Goal: Information Seeking & Learning: Learn about a topic

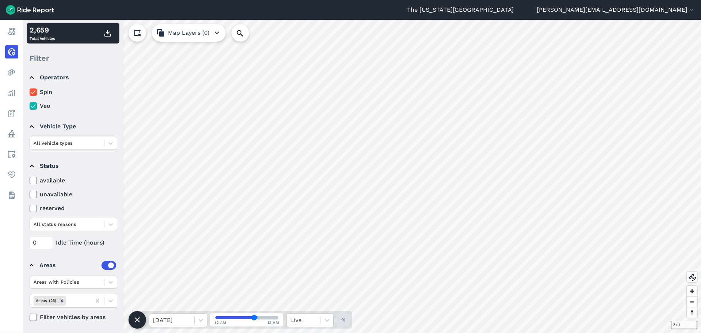
scroll to position [6, 0]
click at [109, 299] on icon at bounding box center [110, 300] width 4 height 3
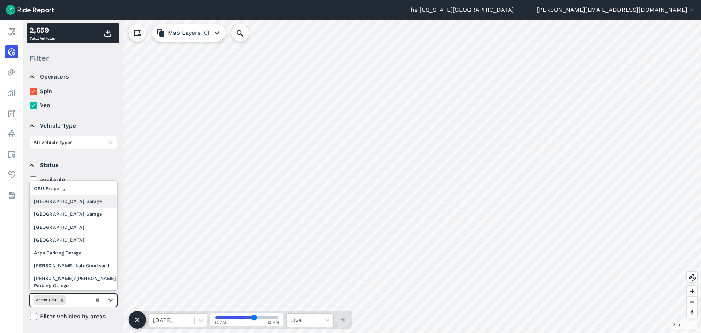
click at [68, 200] on div "[GEOGRAPHIC_DATA] Garage" at bounding box center [74, 201] width 88 height 13
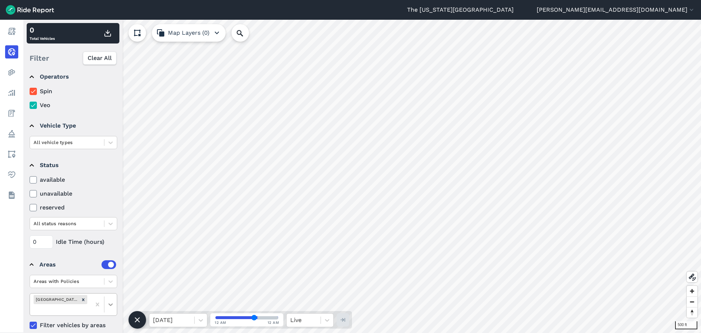
click at [108, 306] on icon at bounding box center [110, 303] width 7 height 7
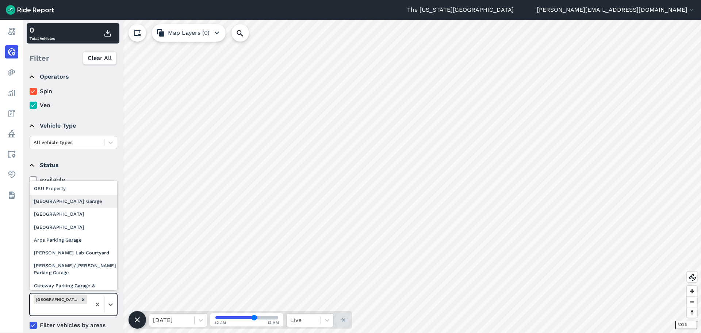
click at [92, 204] on div "[GEOGRAPHIC_DATA] Garage" at bounding box center [74, 201] width 88 height 13
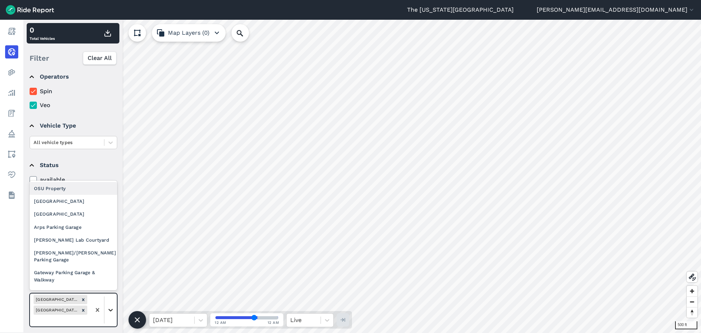
click at [112, 304] on div at bounding box center [110, 309] width 12 height 12
click at [80, 201] on div "[GEOGRAPHIC_DATA]" at bounding box center [74, 201] width 88 height 13
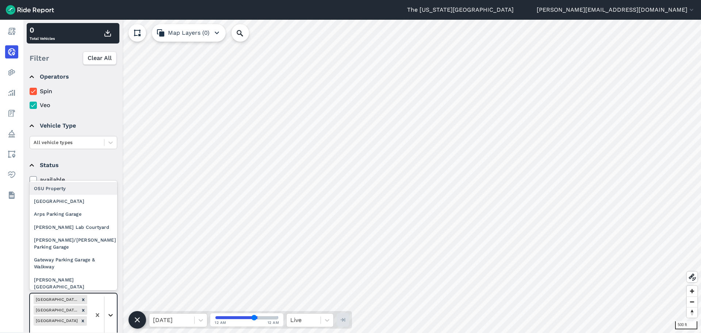
click at [108, 311] on icon at bounding box center [110, 314] width 7 height 7
click at [89, 201] on div "[GEOGRAPHIC_DATA]" at bounding box center [74, 201] width 88 height 13
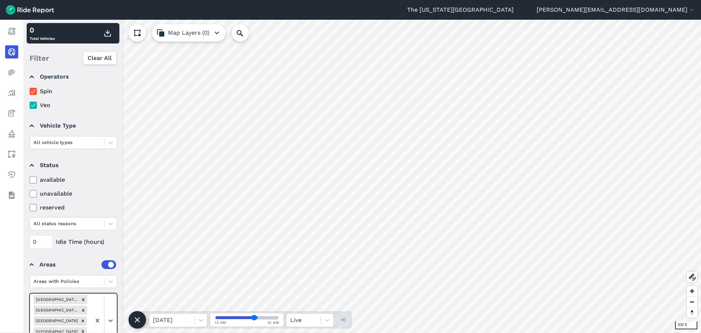
click at [110, 307] on div at bounding box center [104, 320] width 26 height 54
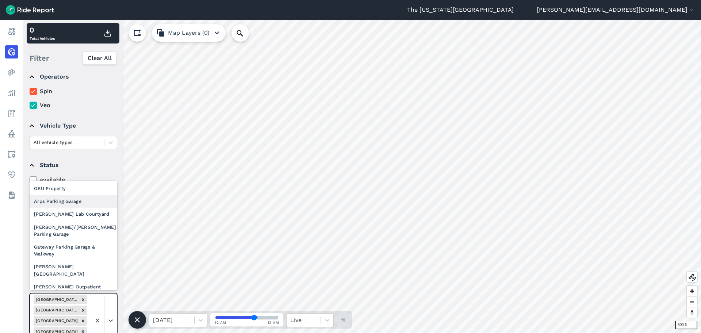
click at [87, 202] on div "Arps Parking Garage" at bounding box center [74, 201] width 88 height 13
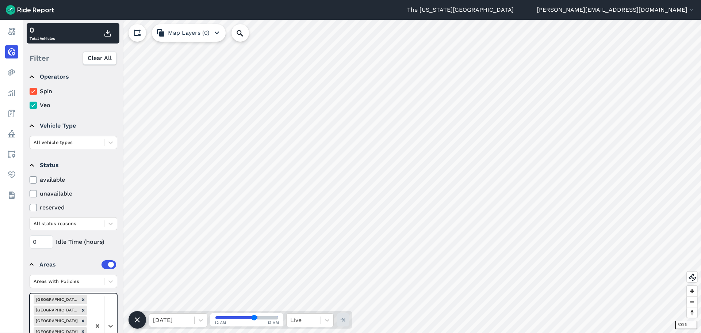
click at [111, 318] on div at bounding box center [104, 325] width 26 height 65
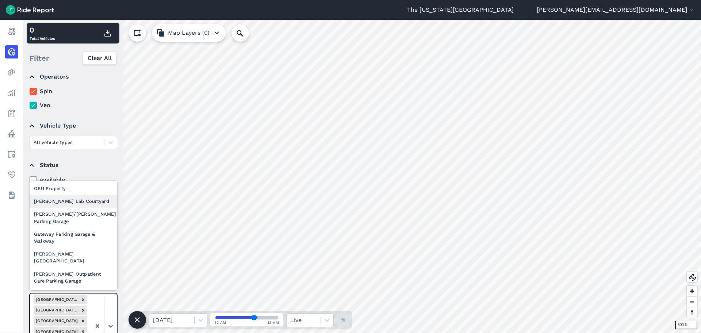
click at [85, 205] on div "[PERSON_NAME] Lab Courtyard" at bounding box center [74, 201] width 88 height 13
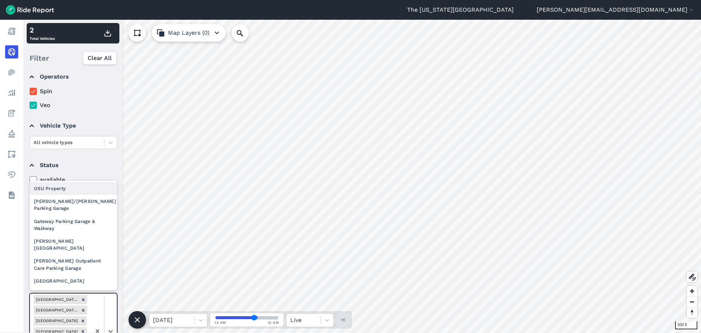
click at [111, 320] on div at bounding box center [104, 330] width 26 height 75
click at [83, 203] on div "[PERSON_NAME]/[PERSON_NAME] Parking Garage" at bounding box center [74, 205] width 88 height 20
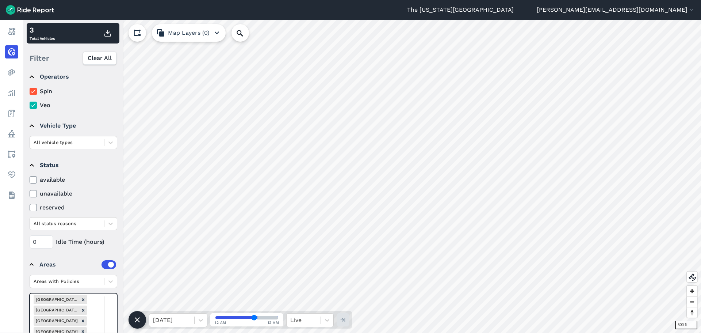
click at [108, 309] on div at bounding box center [104, 336] width 26 height 86
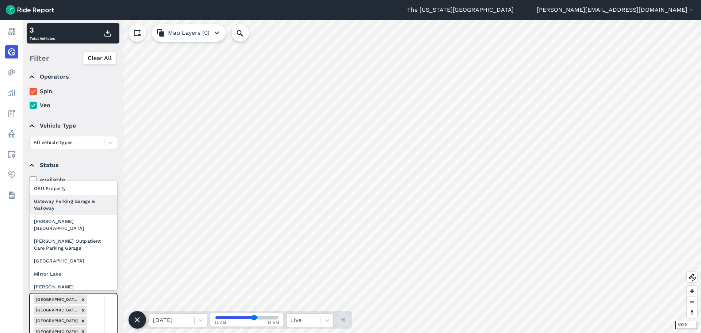
click at [88, 208] on div "Gateway Parking Garage & Walkway" at bounding box center [74, 205] width 88 height 20
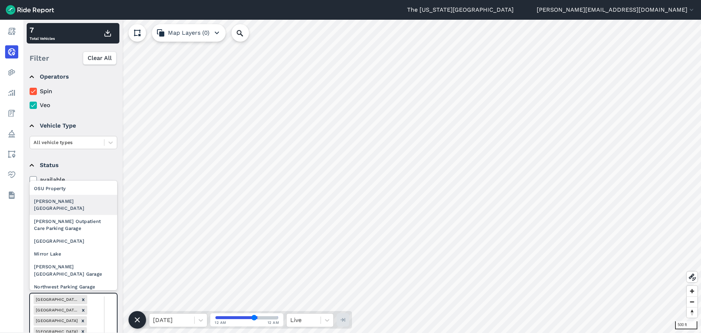
click at [90, 202] on div "[PERSON_NAME][GEOGRAPHIC_DATA]" at bounding box center [74, 205] width 88 height 20
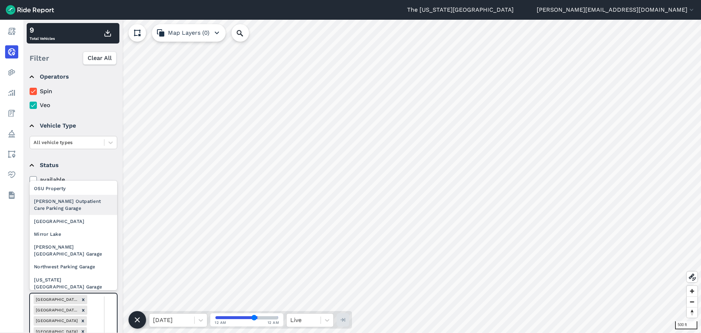
click at [90, 206] on div "[PERSON_NAME] Outpatient Care Parking Garage" at bounding box center [74, 205] width 88 height 20
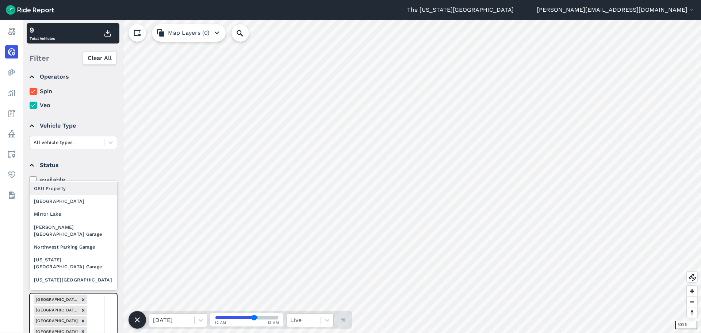
click at [95, 204] on div "[GEOGRAPHIC_DATA]" at bounding box center [74, 201] width 88 height 13
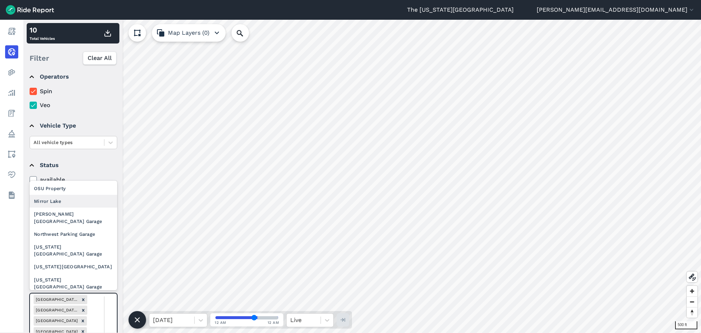
click at [80, 202] on div "Mirror Lake" at bounding box center [74, 201] width 88 height 13
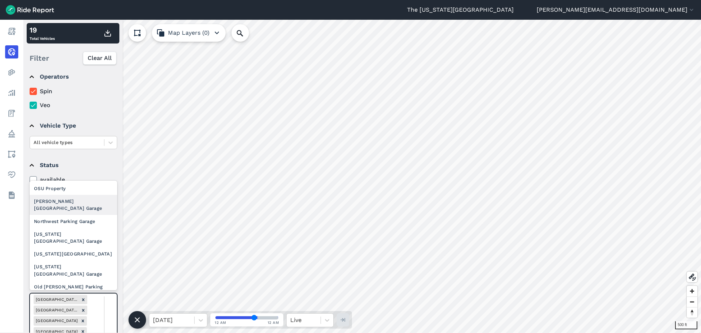
click at [89, 204] on div "[PERSON_NAME][GEOGRAPHIC_DATA] Garage" at bounding box center [74, 205] width 88 height 20
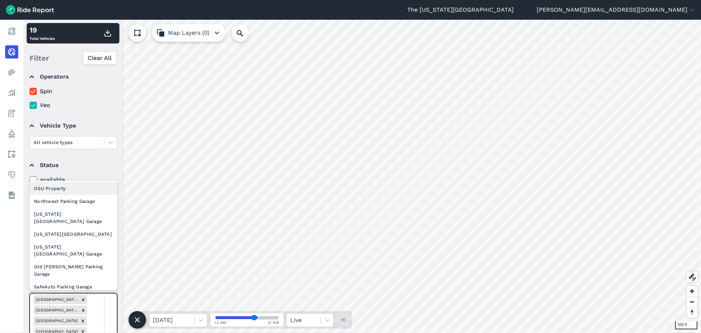
drag, startPoint x: 109, startPoint y: 304, endPoint x: 112, endPoint y: 292, distance: 12.0
click at [89, 204] on div "Northwest Parking Garage" at bounding box center [74, 201] width 88 height 13
drag, startPoint x: 113, startPoint y: 313, endPoint x: 112, endPoint y: 279, distance: 34.0
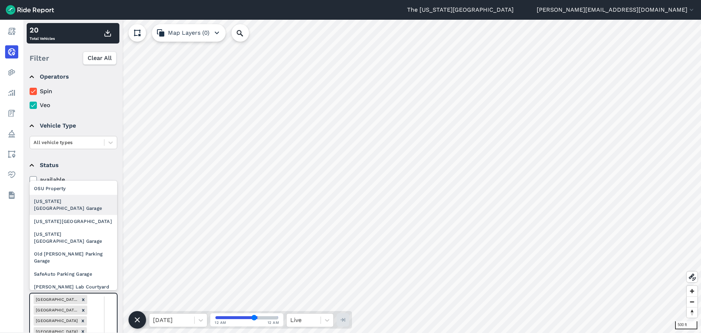
click at [89, 208] on div "[US_STATE] [GEOGRAPHIC_DATA] Garage" at bounding box center [74, 205] width 88 height 20
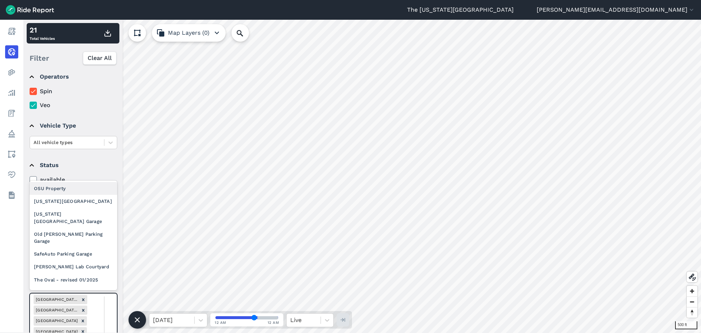
click at [80, 204] on div "[US_STATE][GEOGRAPHIC_DATA]" at bounding box center [74, 201] width 88 height 13
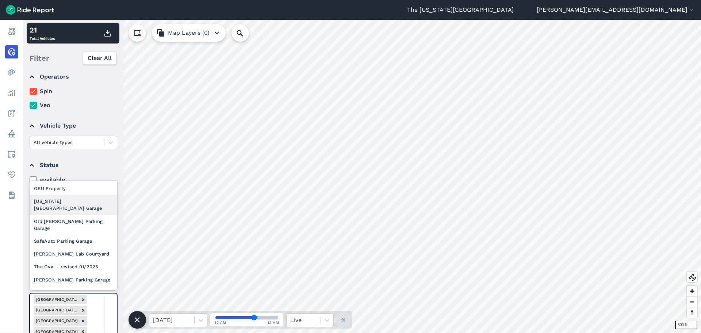
click at [74, 208] on div "[US_STATE] [GEOGRAPHIC_DATA] Garage" at bounding box center [74, 205] width 88 height 20
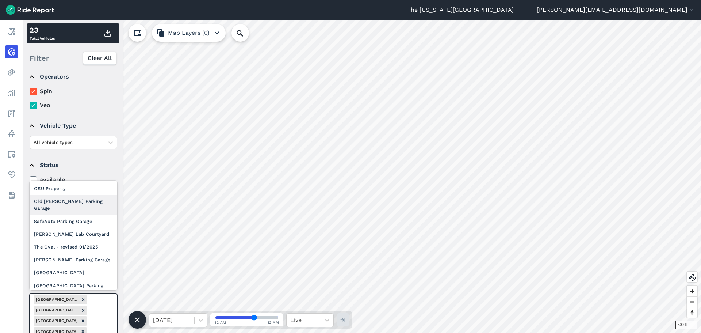
click at [85, 206] on div "Old [PERSON_NAME] Parking Garage" at bounding box center [74, 205] width 88 height 20
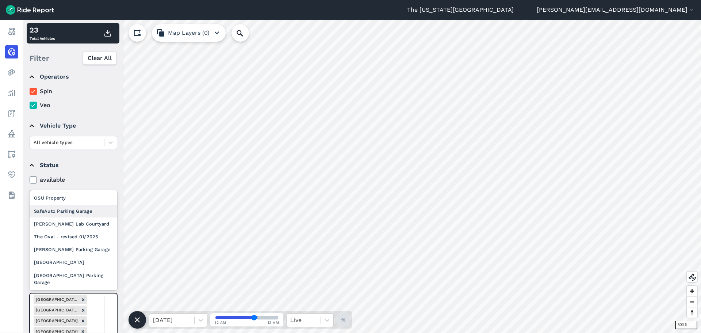
click at [82, 211] on div "SafeAuto Parking Garage" at bounding box center [74, 210] width 88 height 13
click at [82, 222] on div "[PERSON_NAME] Lab Courtyard" at bounding box center [74, 223] width 88 height 13
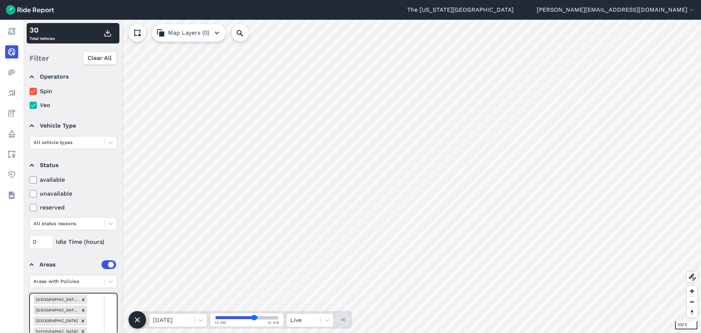
click at [93, 235] on div "The Oval - revised 01/2025" at bounding box center [74, 236] width 88 height 13
click at [89, 252] on div "[PERSON_NAME] Parking Garage" at bounding box center [74, 249] width 88 height 13
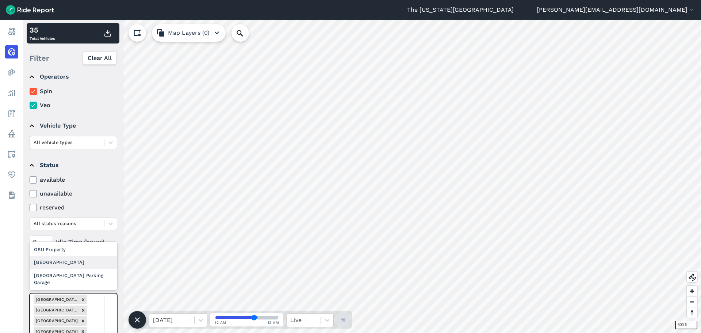
click at [95, 260] on div "[GEOGRAPHIC_DATA]" at bounding box center [74, 262] width 88 height 13
click at [99, 284] on div "[GEOGRAPHIC_DATA] Parking Garage" at bounding box center [74, 279] width 88 height 20
click at [201, 319] on icon at bounding box center [200, 319] width 7 height 7
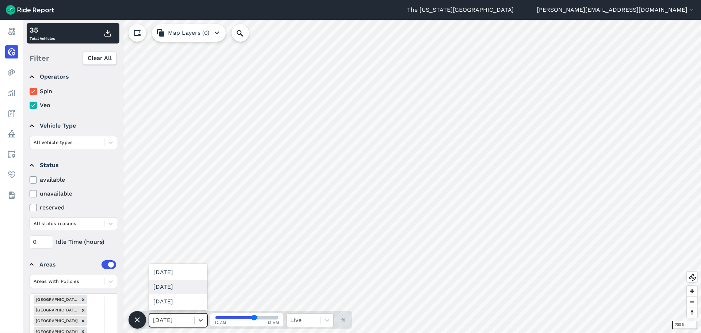
click at [189, 290] on div "[DATE]" at bounding box center [178, 286] width 58 height 15
drag, startPoint x: 254, startPoint y: 317, endPoint x: 246, endPoint y: 317, distance: 7.7
click at [246, 317] on input "range" at bounding box center [246, 317] width 63 height 3
click at [248, 317] on input "range" at bounding box center [246, 317] width 63 height 3
click at [247, 317] on input "range" at bounding box center [246, 317] width 63 height 3
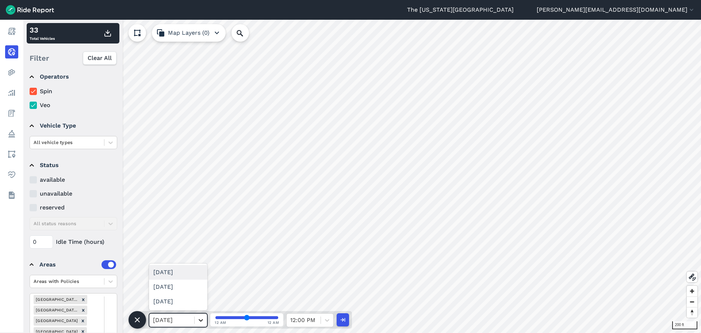
click at [203, 320] on icon at bounding box center [200, 319] width 7 height 7
click at [192, 287] on div "[DATE]" at bounding box center [178, 286] width 58 height 15
click at [200, 317] on icon at bounding box center [200, 319] width 7 height 7
click at [194, 292] on div "[DATE]" at bounding box center [178, 286] width 58 height 15
click at [199, 315] on div at bounding box center [201, 320] width 12 height 12
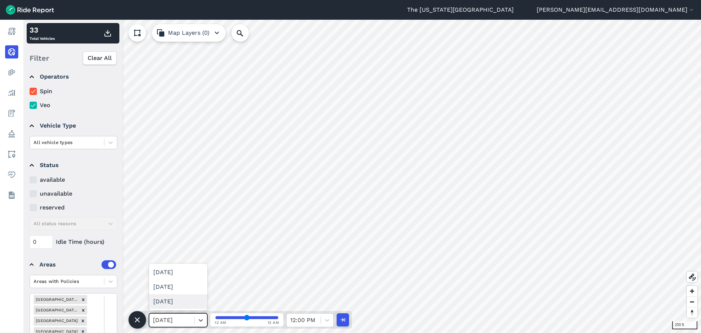
click at [194, 301] on div "[DATE]" at bounding box center [178, 301] width 58 height 15
drag, startPoint x: 246, startPoint y: 317, endPoint x: 203, endPoint y: 313, distance: 43.3
click at [215, 316] on input "range" at bounding box center [246, 317] width 63 height 3
click at [346, 317] on icon "button" at bounding box center [342, 319] width 7 height 7
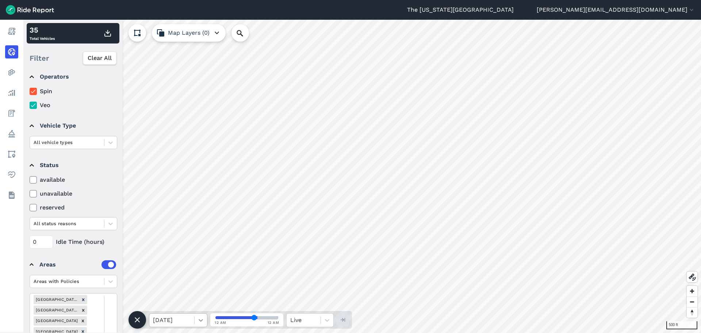
click at [200, 321] on icon at bounding box center [200, 319] width 7 height 7
click at [202, 300] on div "[DATE]" at bounding box center [178, 301] width 58 height 15
drag, startPoint x: 254, startPoint y: 318, endPoint x: 216, endPoint y: 319, distance: 38.0
click at [216, 319] on input "range" at bounding box center [246, 317] width 63 height 3
click at [345, 319] on use "button" at bounding box center [342, 320] width 5 height 4
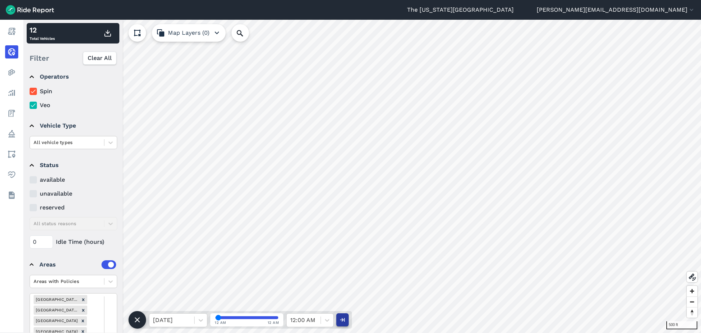
type input "60"
click at [687, 279] on button at bounding box center [692, 276] width 11 height 11
click at [38, 102] on label "Veo" at bounding box center [74, 105] width 88 height 9
click at [30, 102] on input "Veo" at bounding box center [30, 103] width 0 height 5
click at [37, 103] on label "Veo" at bounding box center [74, 105] width 88 height 9
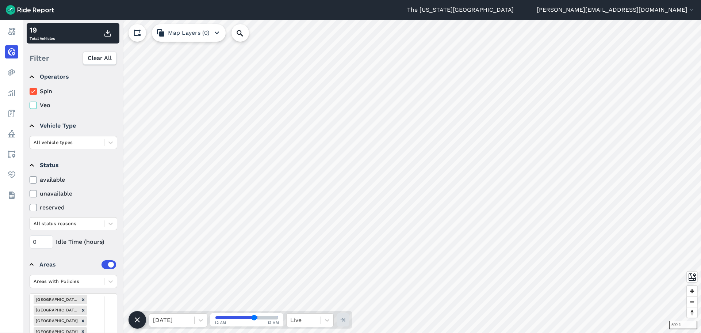
click at [30, 103] on input "Veo" at bounding box center [30, 103] width 0 height 5
click at [34, 92] on icon at bounding box center [33, 91] width 7 height 7
click at [30, 92] on input "Spin" at bounding box center [30, 89] width 0 height 5
click at [34, 92] on icon at bounding box center [33, 91] width 7 height 7
click at [30, 92] on input "Spin" at bounding box center [30, 89] width 0 height 5
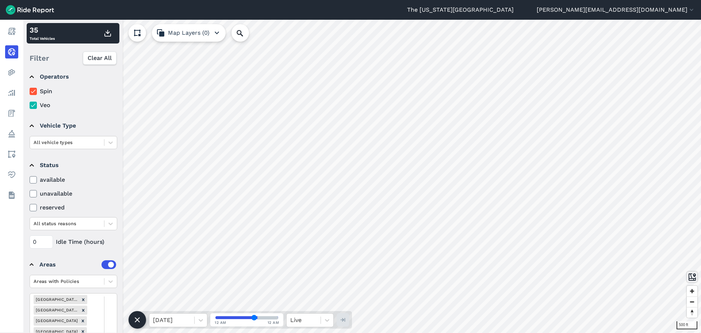
click at [690, 278] on use at bounding box center [692, 276] width 7 height 7
click at [108, 281] on icon at bounding box center [110, 280] width 7 height 7
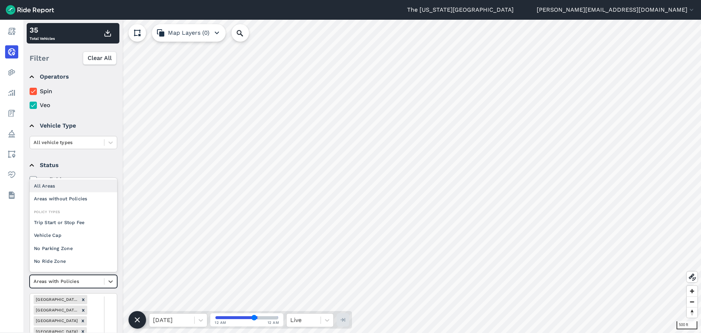
click at [74, 184] on div "All Areas" at bounding box center [74, 185] width 88 height 13
click at [110, 282] on icon at bounding box center [110, 281] width 4 height 3
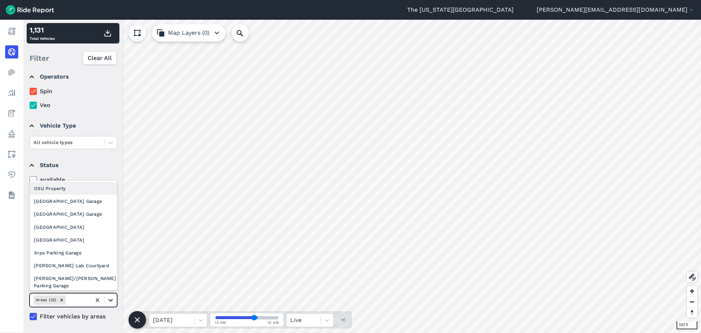
click at [110, 298] on icon at bounding box center [110, 299] width 7 height 7
click at [80, 189] on div "OSU Property" at bounding box center [74, 188] width 88 height 13
